Goal: Navigation & Orientation: Find specific page/section

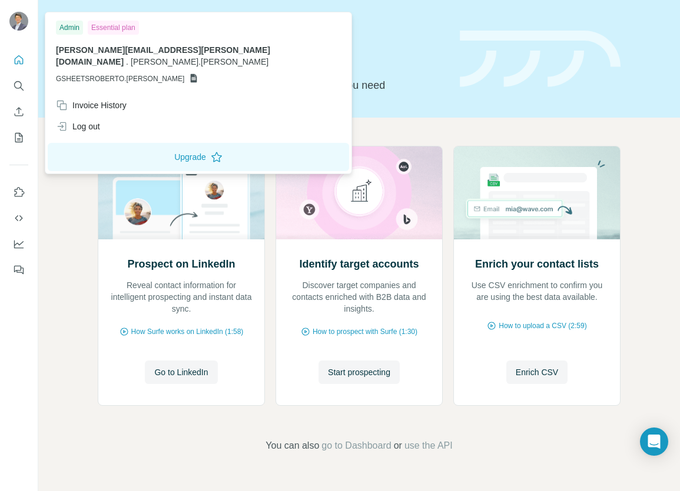
click at [19, 24] on img at bounding box center [18, 21] width 19 height 19
click at [19, 61] on icon "Quick start" at bounding box center [19, 60] width 12 height 12
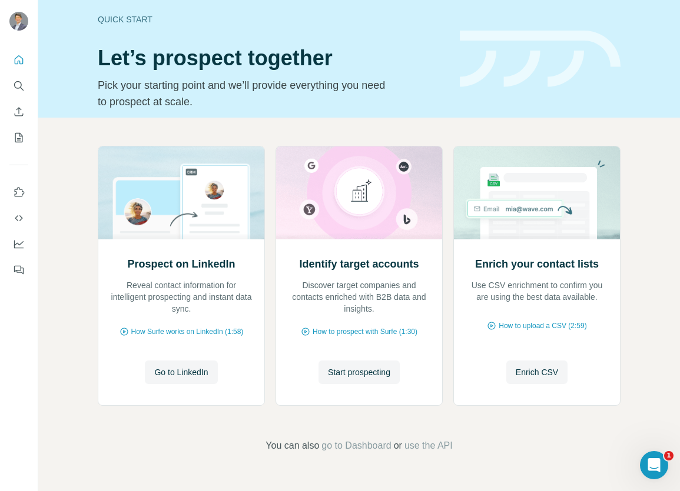
click at [131, 14] on div "Quick start" at bounding box center [272, 20] width 348 height 12
click at [18, 62] on icon "Quick start" at bounding box center [19, 60] width 12 height 12
click at [18, 60] on icon "Quick start" at bounding box center [19, 60] width 12 height 12
click at [19, 86] on icon "Search" at bounding box center [19, 86] width 12 height 12
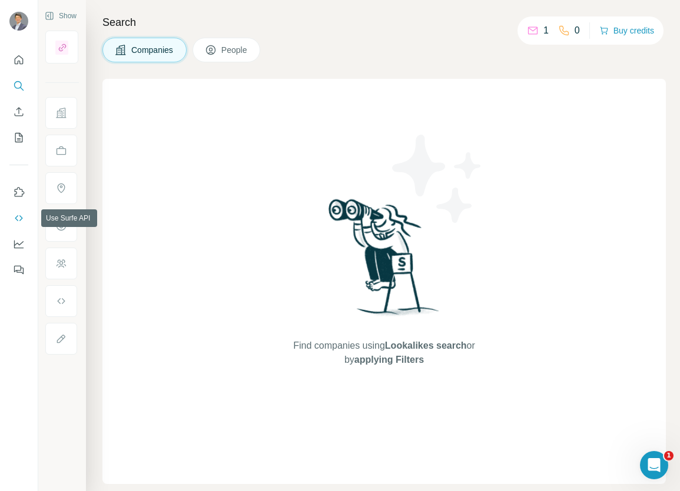
click at [19, 219] on icon "Use Surfe API" at bounding box center [19, 218] width 12 height 12
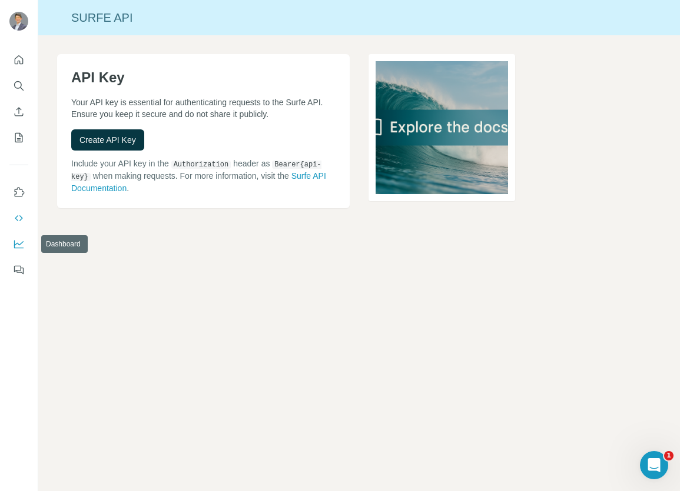
click at [18, 246] on icon "Dashboard" at bounding box center [19, 244] width 12 height 12
click at [19, 60] on icon "Quick start" at bounding box center [19, 60] width 12 height 12
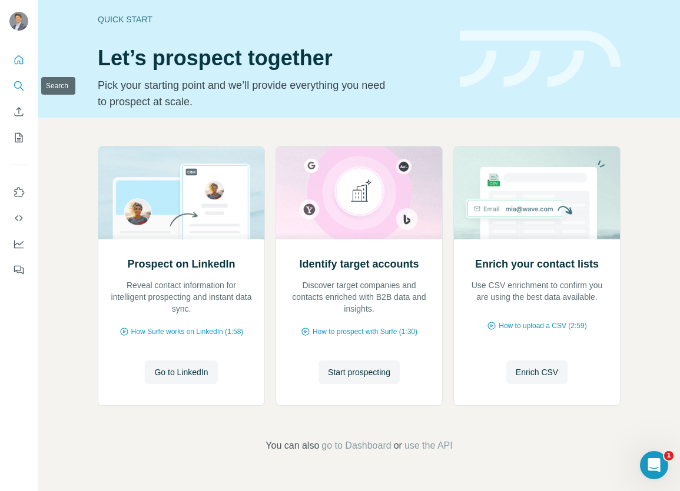
click at [21, 91] on icon "Search" at bounding box center [19, 86] width 12 height 12
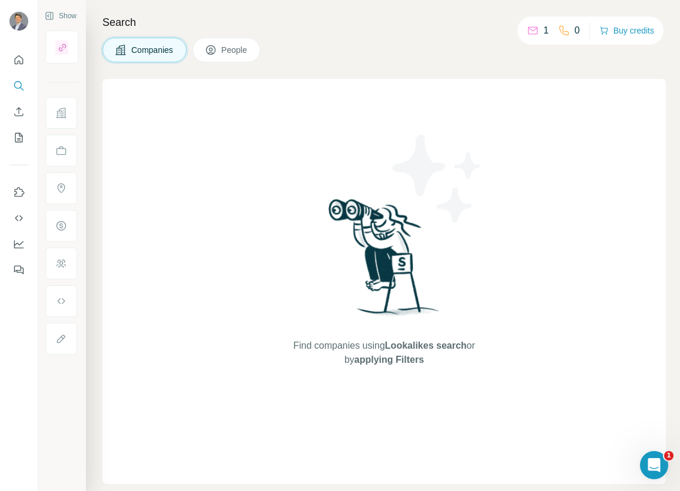
drag, startPoint x: 370, startPoint y: 71, endPoint x: 234, endPoint y: 28, distance: 141.8
click at [370, 71] on div "Search Companies People Find companies using Lookalikes search or by applying F…" at bounding box center [383, 245] width 594 height 491
drag, startPoint x: 418, startPoint y: 119, endPoint x: 317, endPoint y: 102, distance: 102.1
click at [418, 119] on div "Find companies using Lookalikes search or by applying Filters" at bounding box center [384, 281] width 212 height 405
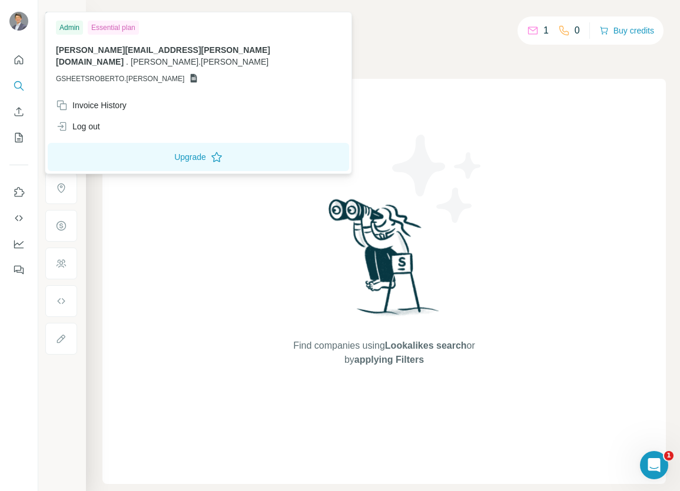
click at [16, 22] on img at bounding box center [18, 21] width 19 height 19
click at [16, 62] on icon "Quick start" at bounding box center [19, 60] width 12 height 12
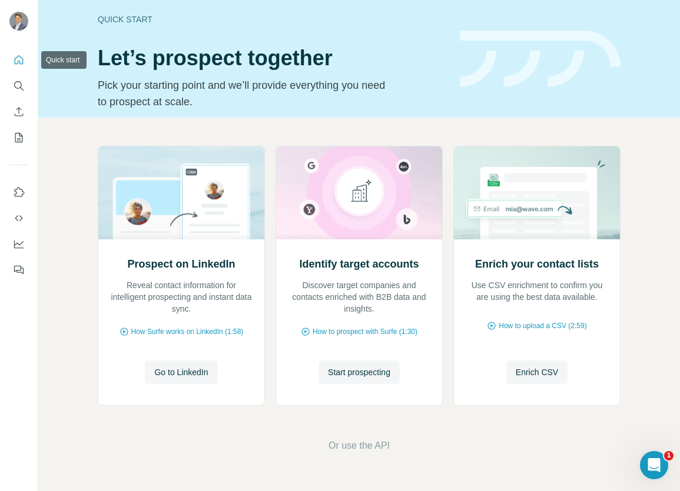
click at [16, 62] on icon "Quick start" at bounding box center [19, 60] width 12 height 12
click at [352, 444] on span "go to Dashboard" at bounding box center [355, 446] width 69 height 14
